Goal: Task Accomplishment & Management: Use online tool/utility

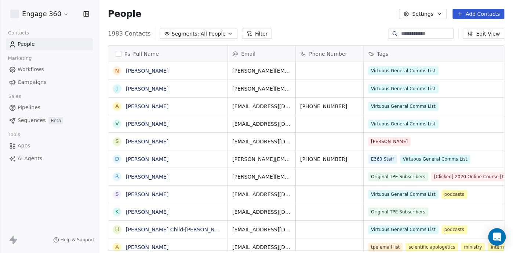
scroll to position [217, 408]
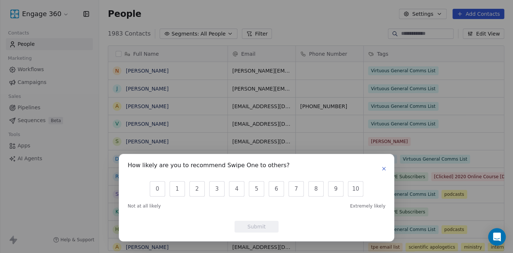
drag, startPoint x: 27, startPoint y: 73, endPoint x: 27, endPoint y: 79, distance: 5.1
click at [27, 79] on div "How likely are you to recommend Swipe One to others? 0 1 2 3 4 5 6 7 8 9 10 Not…" at bounding box center [256, 126] width 513 height 253
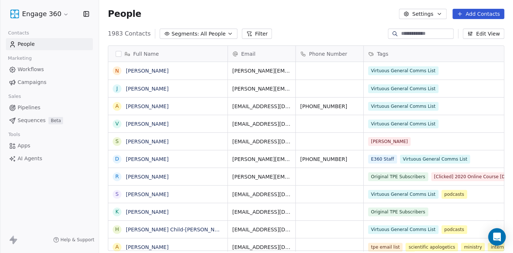
click at [27, 86] on span "Campaigns" at bounding box center [32, 83] width 29 height 8
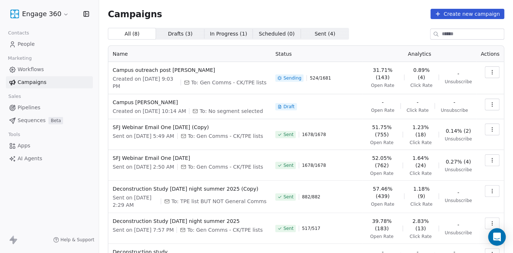
click at [304, 25] on div "Campaigns Create new campaign All ( 8 ) All ( 8 ) Drafts ( 3 ) Drafts ( 3 ) In …" at bounding box center [306, 166] width 396 height 315
click at [304, 29] on span "Sent ( 4 ) Sent ( 4 )" at bounding box center [325, 34] width 48 height 12
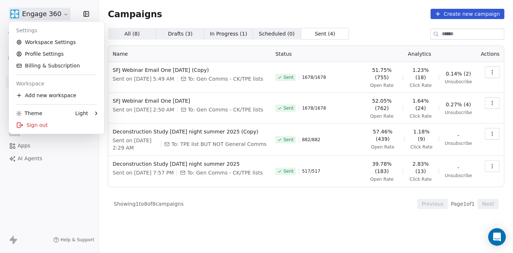
click at [37, 17] on html "Engage 360 Contacts People Marketing Workflows Campaigns Sales Pipelines Sequen…" at bounding box center [256, 126] width 513 height 253
click at [34, 50] on link "Profile Settings" at bounding box center [57, 54] width 90 height 12
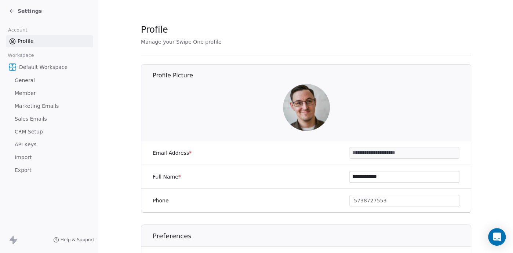
click at [29, 133] on span "CRM Setup" at bounding box center [29, 132] width 28 height 8
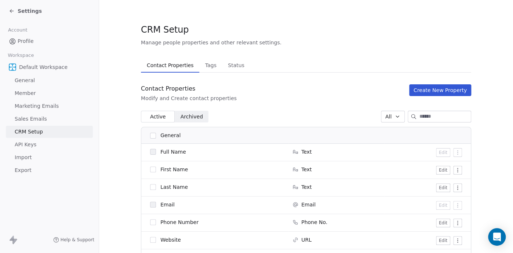
click at [33, 108] on span "Marketing Emails" at bounding box center [37, 106] width 44 height 8
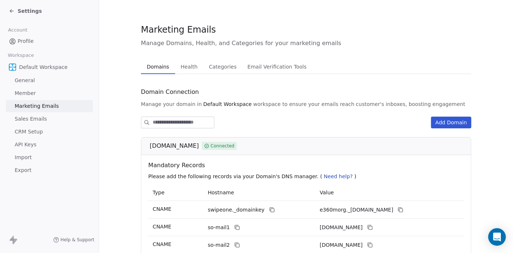
click at [183, 70] on span "Health" at bounding box center [189, 67] width 23 height 10
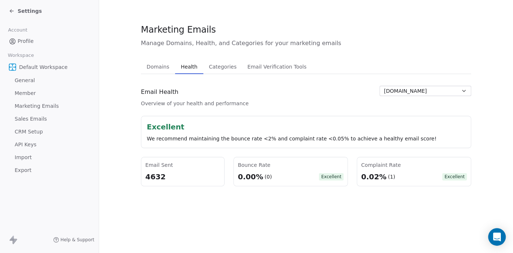
click at [28, 5] on div "Settings" at bounding box center [49, 11] width 99 height 22
click at [22, 12] on span "Settings" at bounding box center [30, 10] width 24 height 7
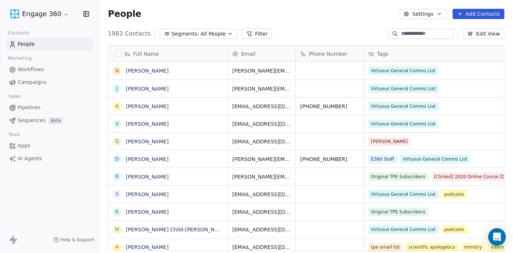
scroll to position [217, 408]
click at [26, 86] on span "Campaigns" at bounding box center [32, 83] width 29 height 8
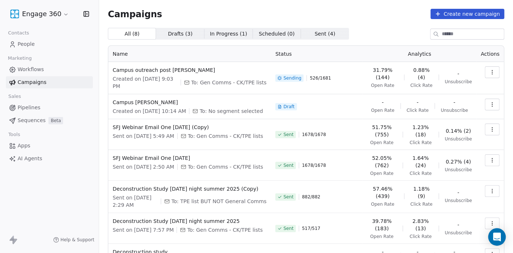
click at [314, 36] on span "Sent ( 4 )" at bounding box center [324, 34] width 21 height 8
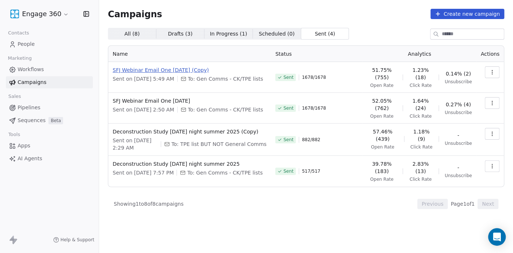
click at [156, 68] on span "SFJ Webinar Email One [DATE] (Copy)" at bounding box center [190, 69] width 154 height 7
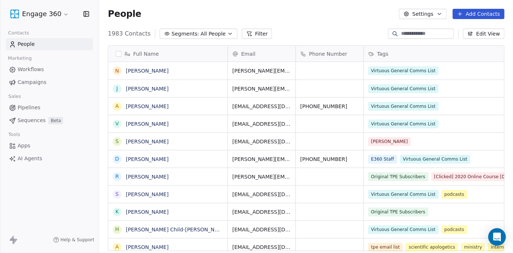
scroll to position [217, 408]
click at [37, 88] on link "Campaigns" at bounding box center [49, 82] width 87 height 12
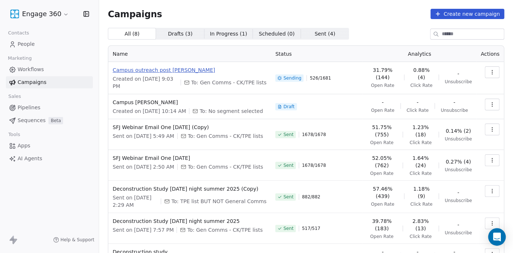
click at [137, 72] on span "Campus outreach post [PERSON_NAME]" at bounding box center [190, 69] width 154 height 7
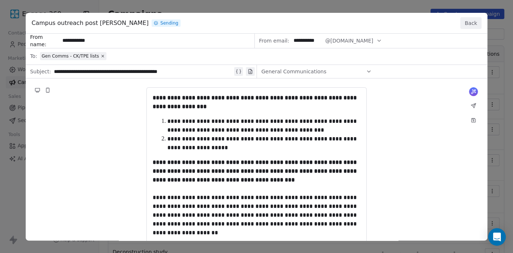
drag, startPoint x: 153, startPoint y: 96, endPoint x: 214, endPoint y: 121, distance: 65.7
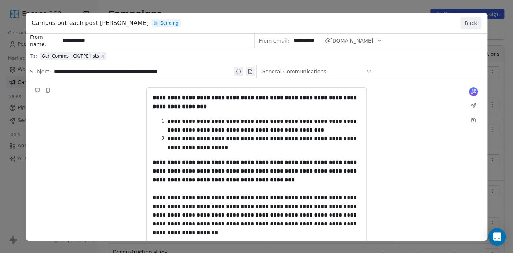
drag, startPoint x: 163, startPoint y: 103, endPoint x: 240, endPoint y: 146, distance: 88.5
click at [469, 21] on button "Back" at bounding box center [470, 23] width 21 height 12
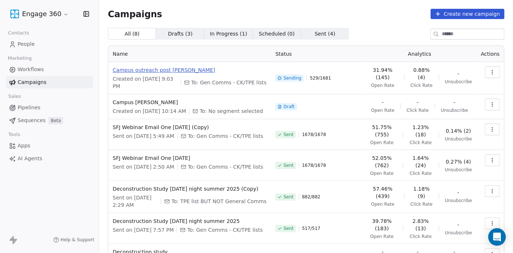
click at [140, 70] on span "Campus outreach post [PERSON_NAME]" at bounding box center [190, 69] width 154 height 7
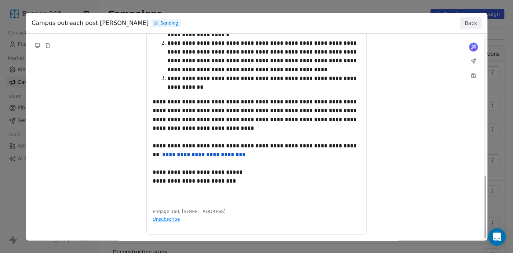
scroll to position [477, 0]
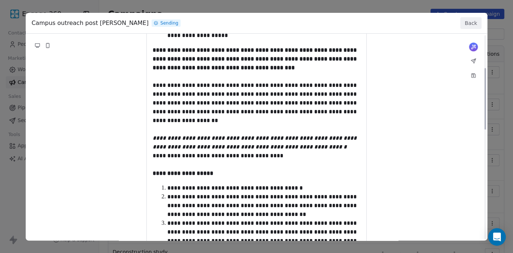
scroll to position [110, 0]
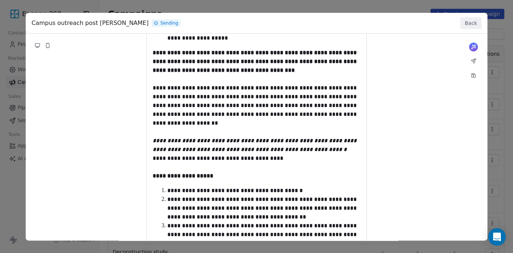
click at [470, 21] on button "Back" at bounding box center [470, 23] width 21 height 12
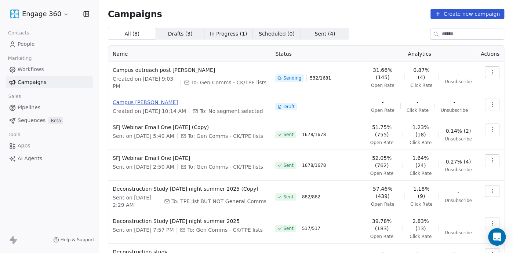
click at [145, 100] on span "Campus [PERSON_NAME]" at bounding box center [190, 102] width 154 height 7
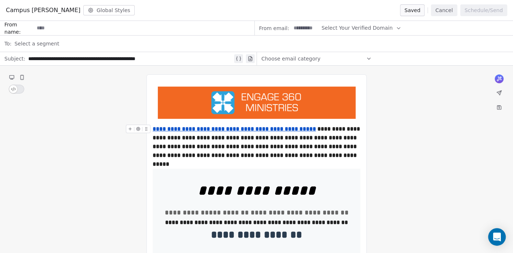
click at [445, 12] on button "Cancel" at bounding box center [444, 10] width 26 height 12
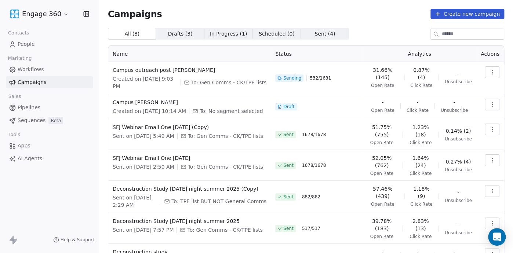
click at [301, 28] on span "Sent ( 4 ) Sent ( 4 )" at bounding box center [325, 34] width 48 height 12
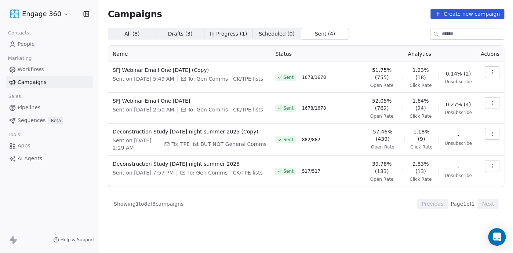
click at [131, 36] on span "All ( 8 )" at bounding box center [131, 34] width 15 height 8
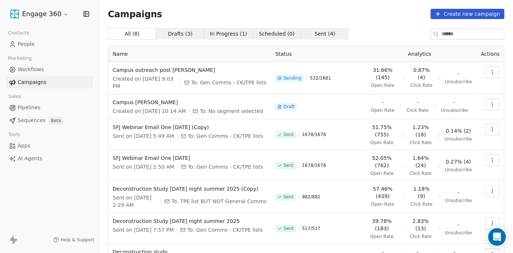
click at [304, 29] on span "Sent ( 4 ) Sent ( 4 )" at bounding box center [325, 34] width 48 height 12
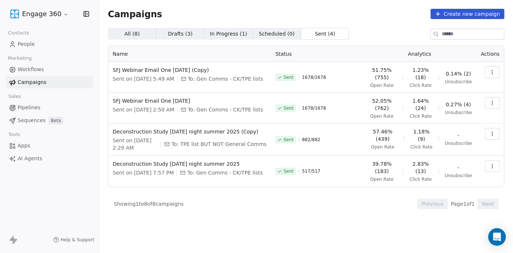
click at [127, 37] on span "All ( 8 )" at bounding box center [131, 34] width 15 height 8
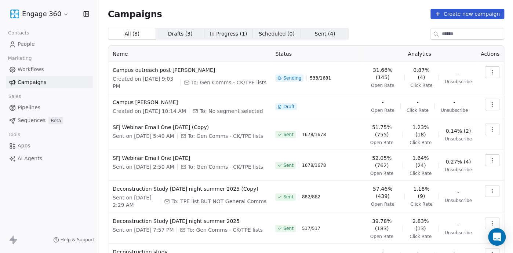
click at [223, 36] on span "In Progress ( 1 )" at bounding box center [228, 34] width 37 height 8
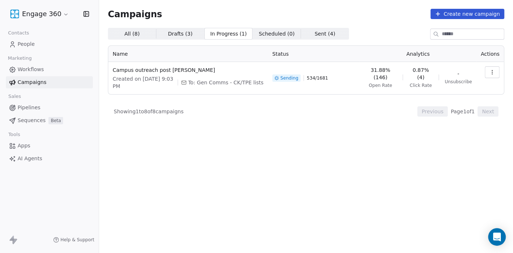
click at [497, 72] on button "button" at bounding box center [492, 72] width 15 height 12
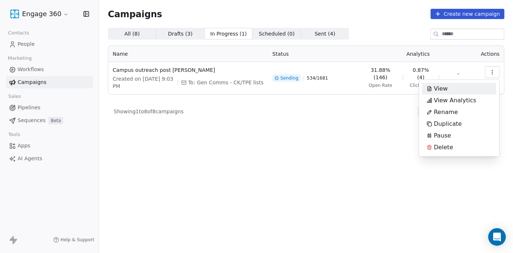
click at [456, 89] on div "View" at bounding box center [459, 89] width 74 height 12
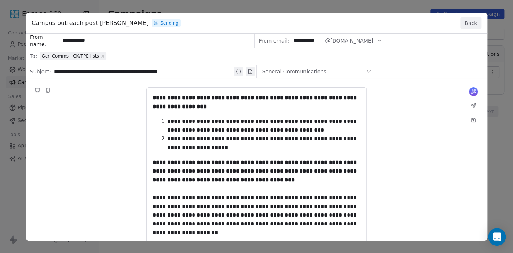
drag, startPoint x: 221, startPoint y: 109, endPoint x: 237, endPoint y: 146, distance: 40.1
click at [469, 18] on button "Back" at bounding box center [470, 23] width 21 height 12
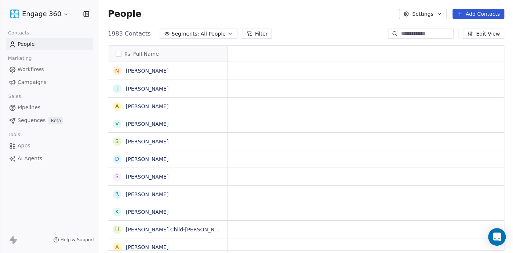
scroll to position [6, 6]
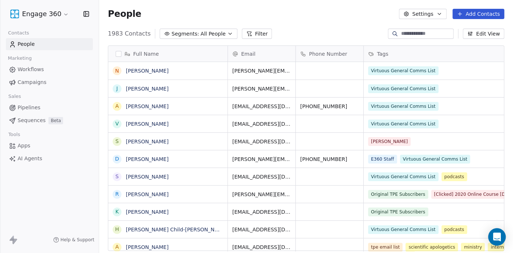
click at [28, 80] on span "Campaigns" at bounding box center [32, 83] width 29 height 8
